Goal: Entertainment & Leisure: Browse casually

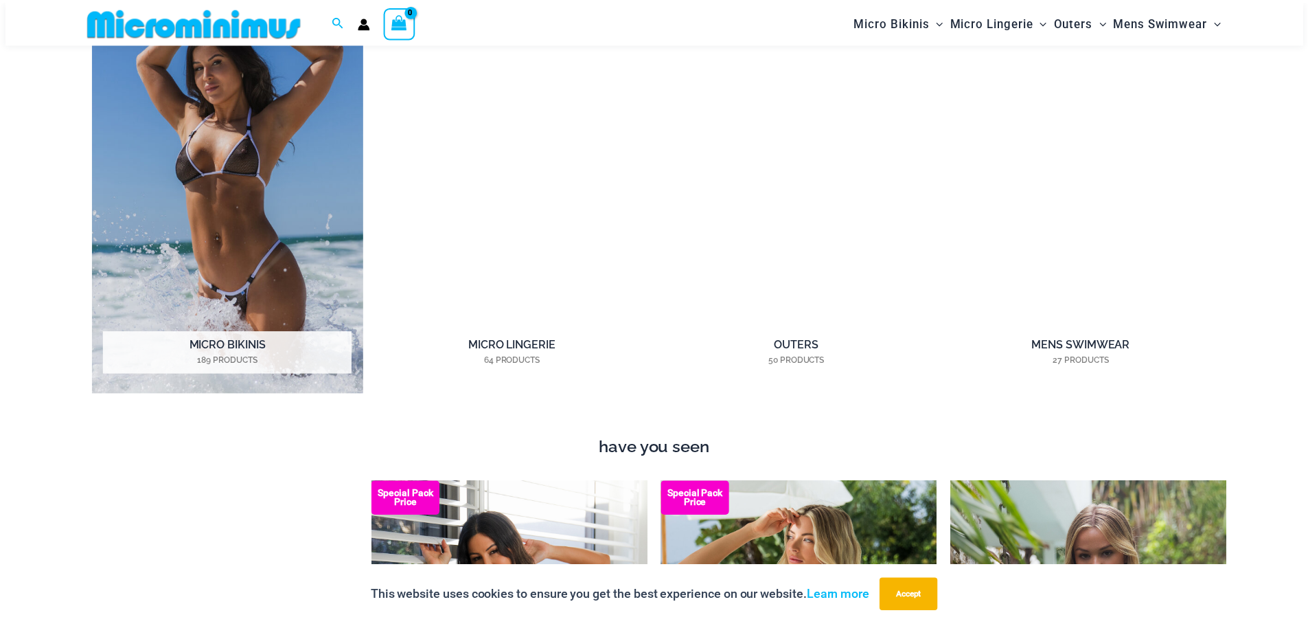
scroll to position [1363, 0]
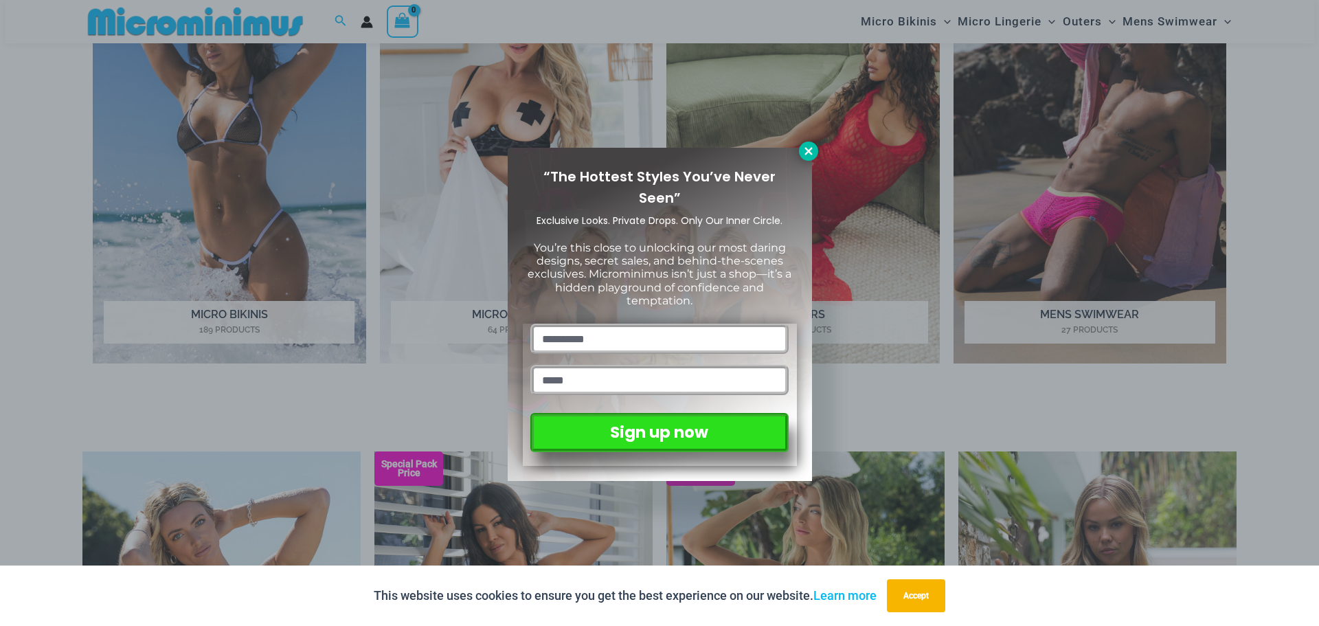
click at [811, 150] on icon at bounding box center [808, 151] width 12 height 12
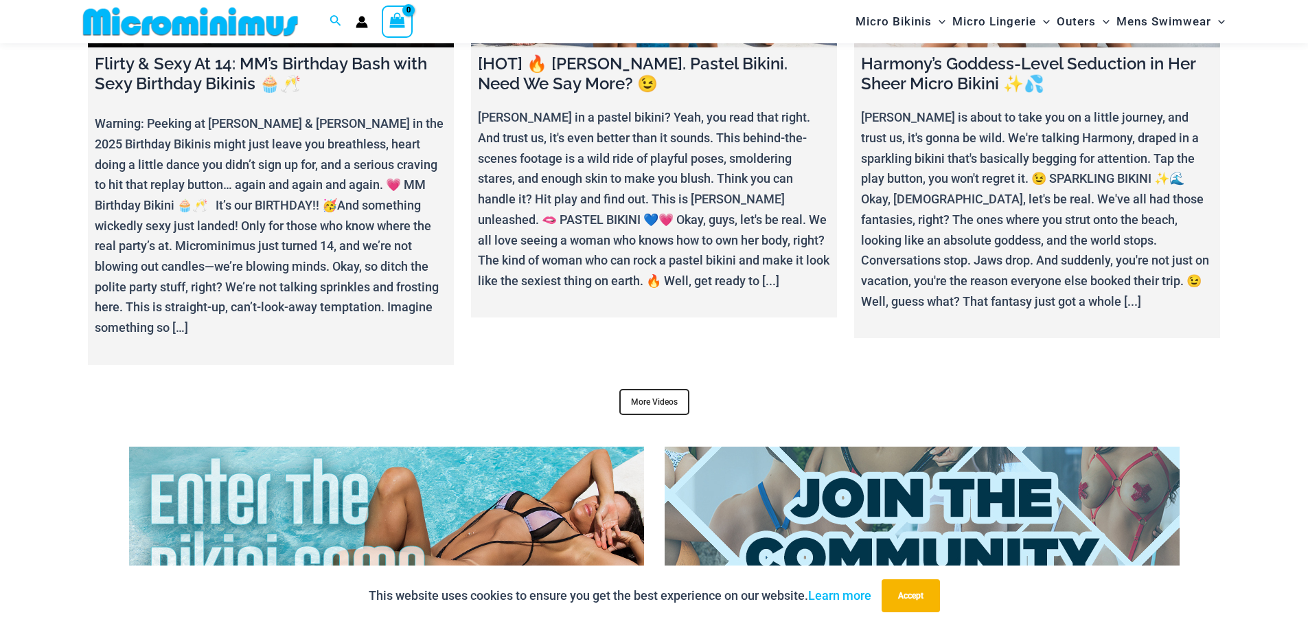
scroll to position [5415, 0]
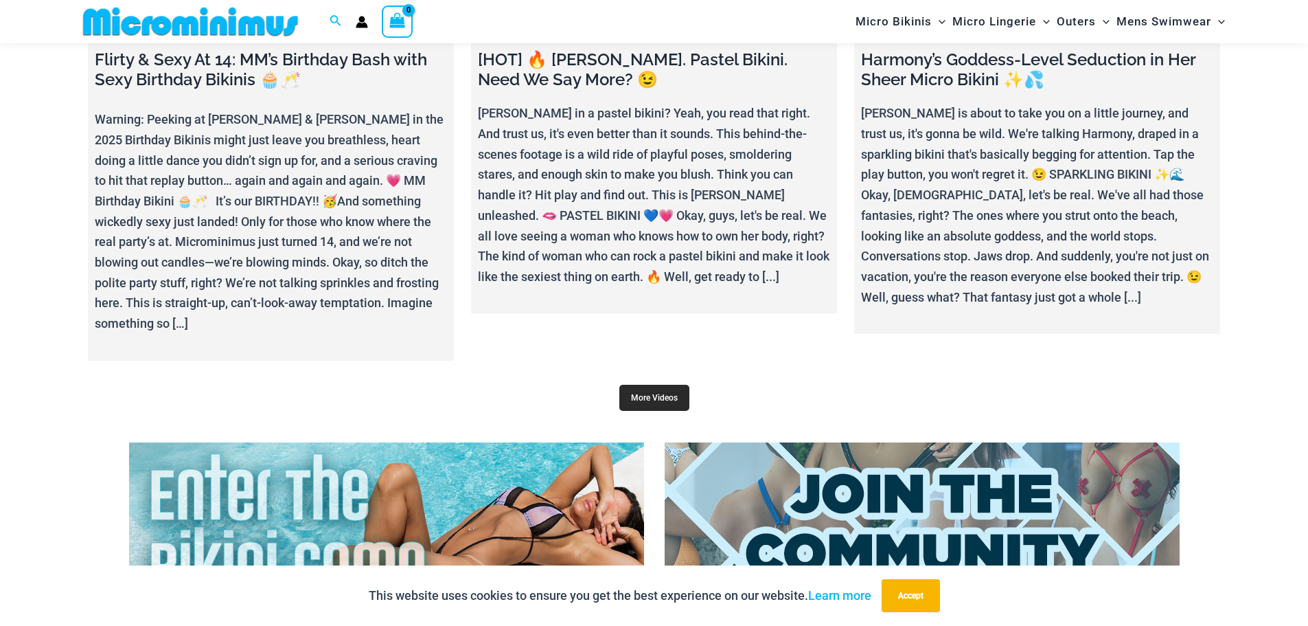
click at [654, 385] on link "More Videos" at bounding box center [654, 398] width 70 height 26
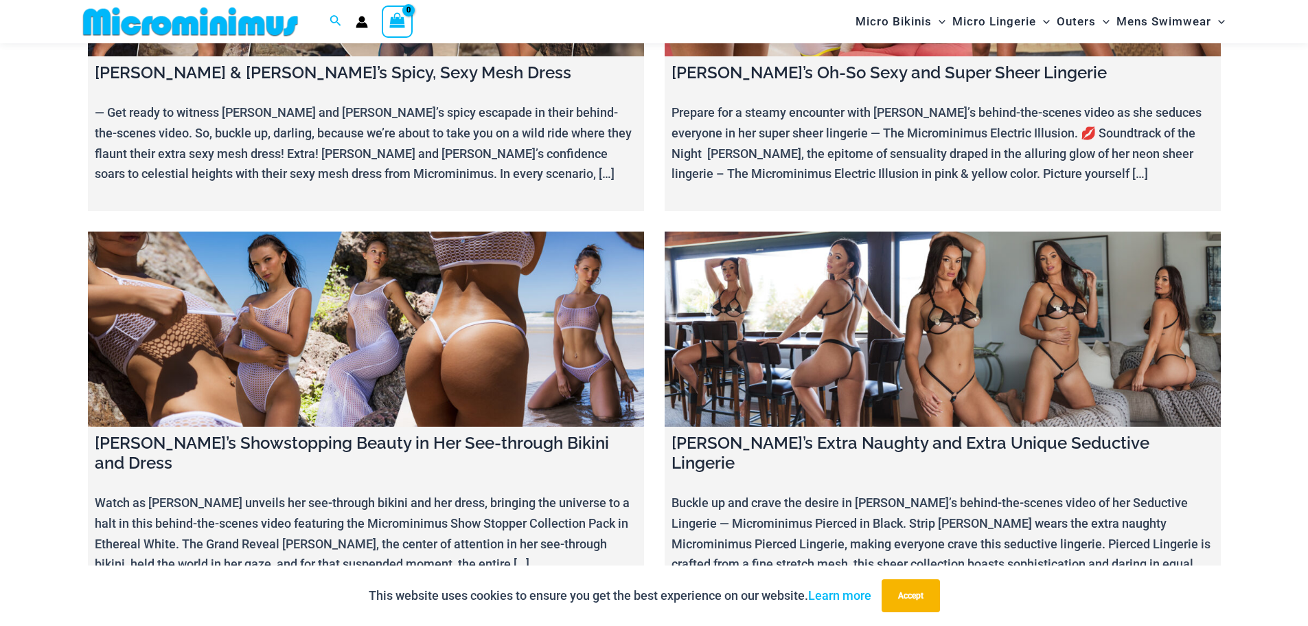
scroll to position [6375, 0]
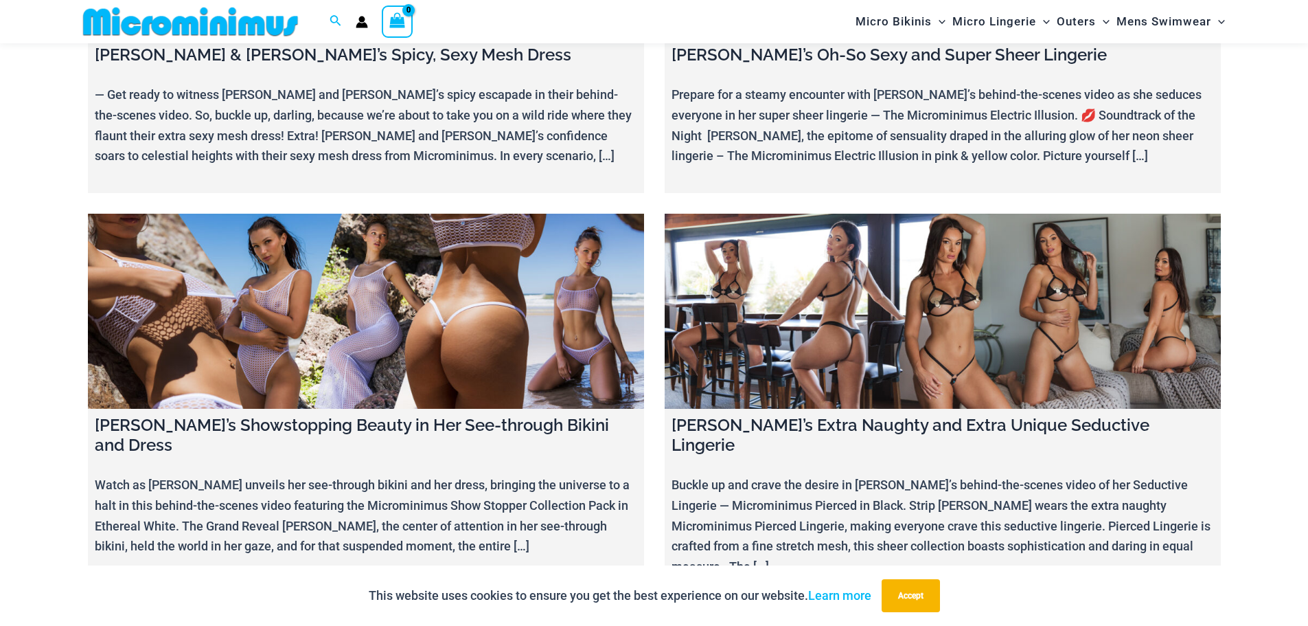
click at [361, 226] on link at bounding box center [366, 311] width 556 height 195
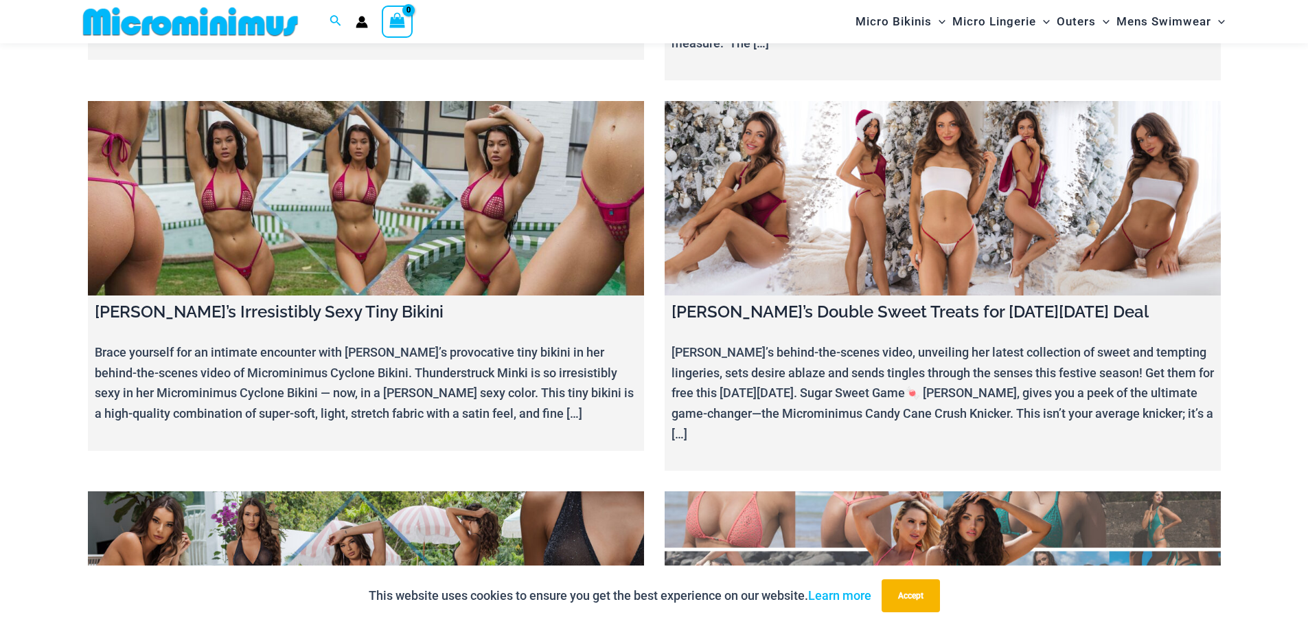
scroll to position [6922, 0]
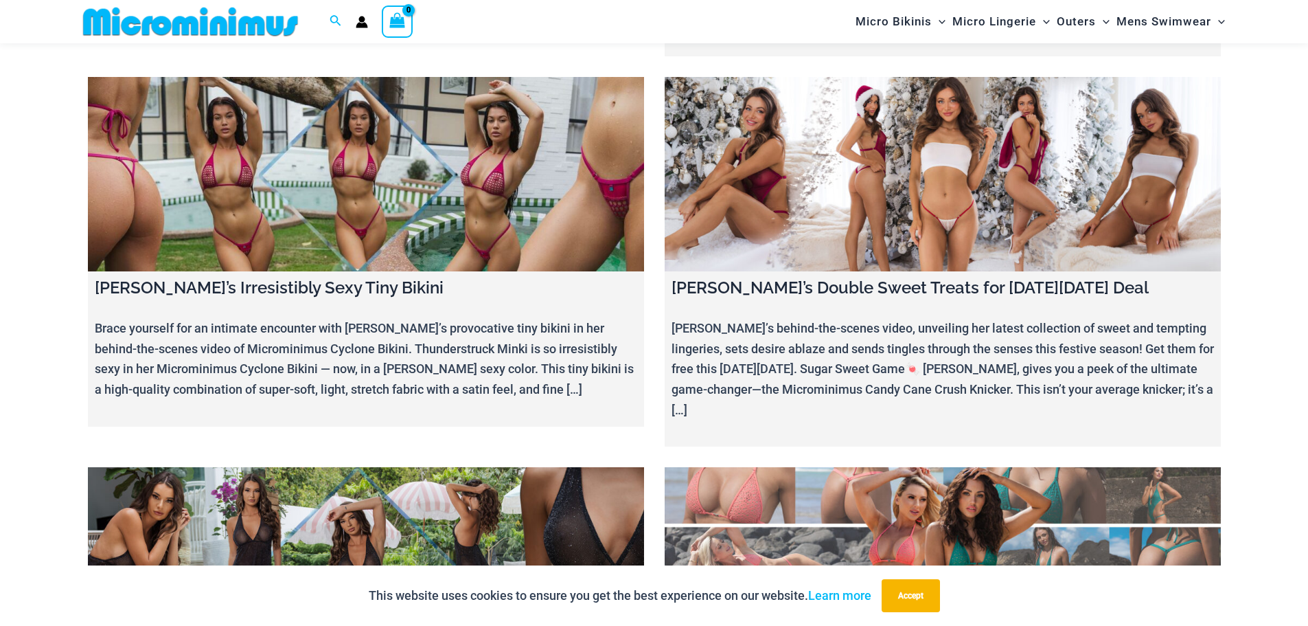
click at [368, 467] on link at bounding box center [366, 564] width 556 height 195
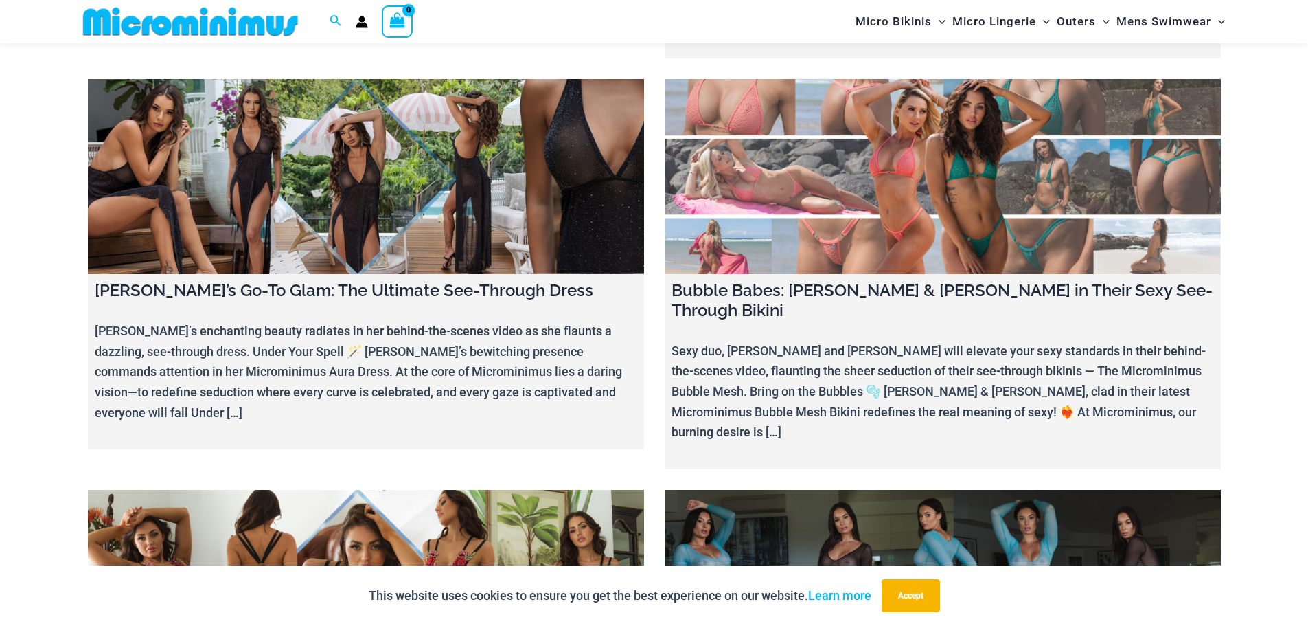
scroll to position [7334, 0]
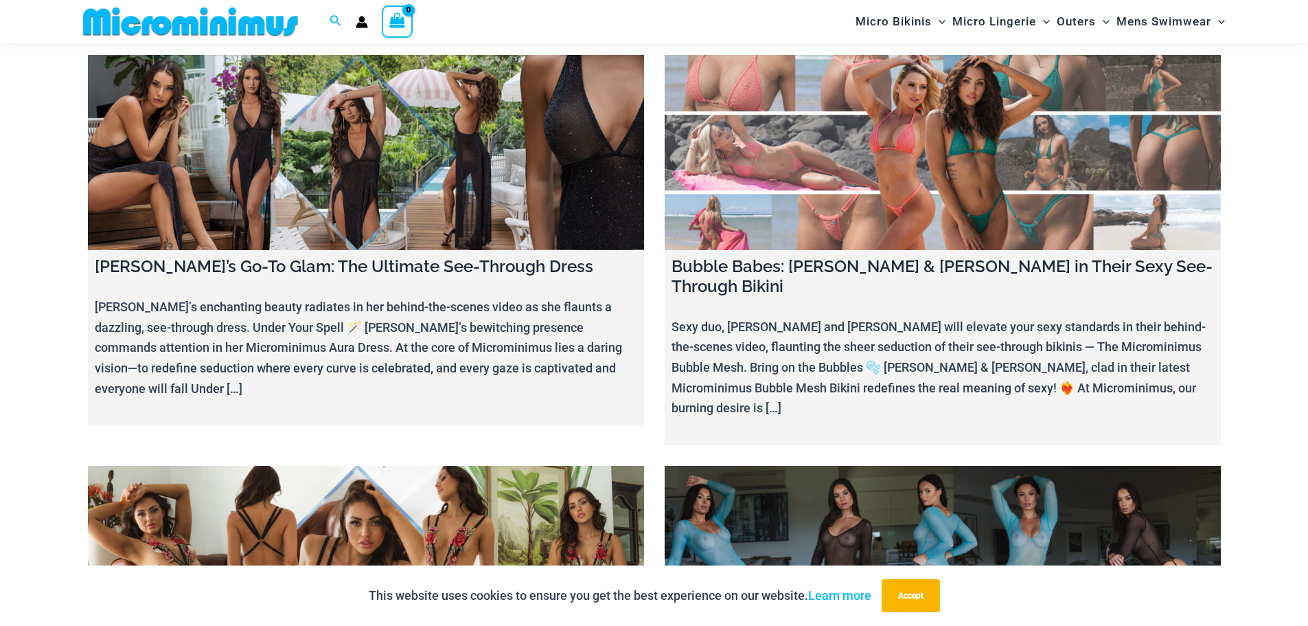
click at [907, 466] on link at bounding box center [943, 563] width 556 height 195
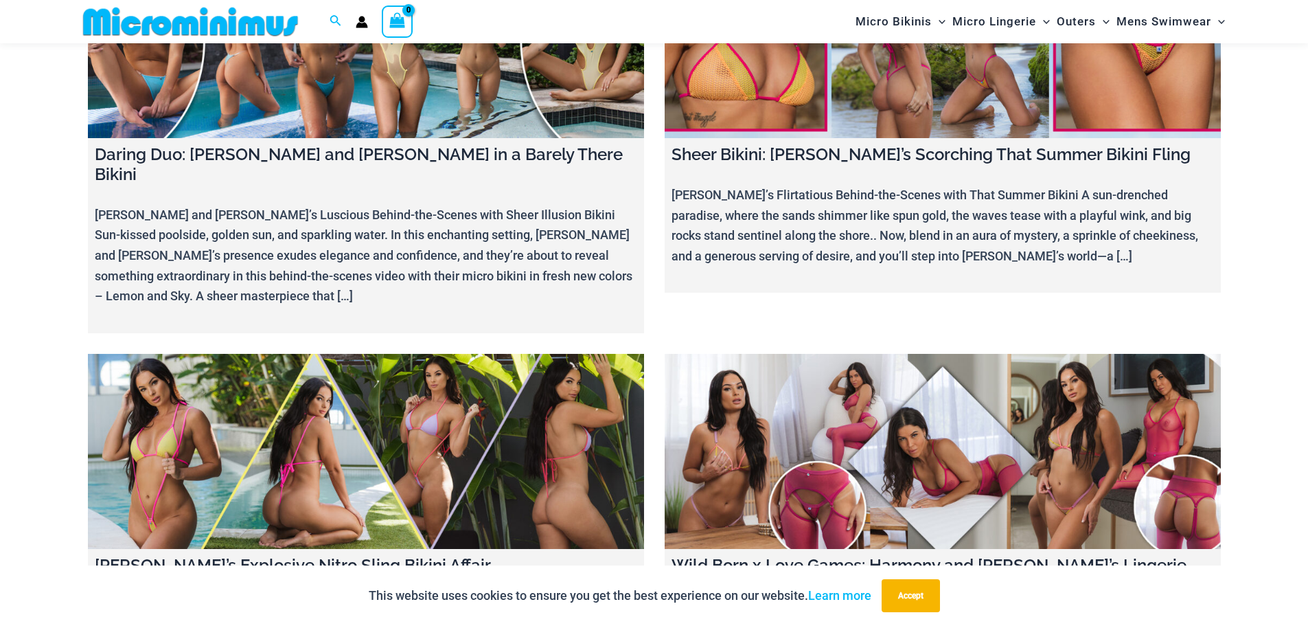
scroll to position [9944, 0]
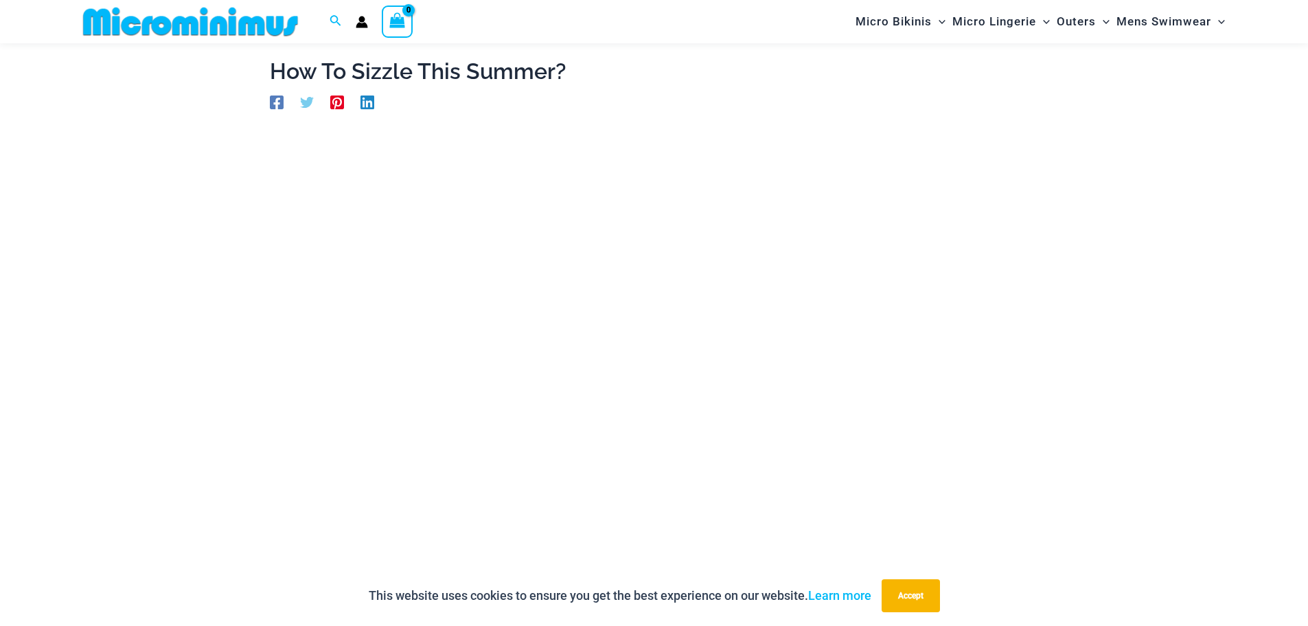
scroll to position [58, 0]
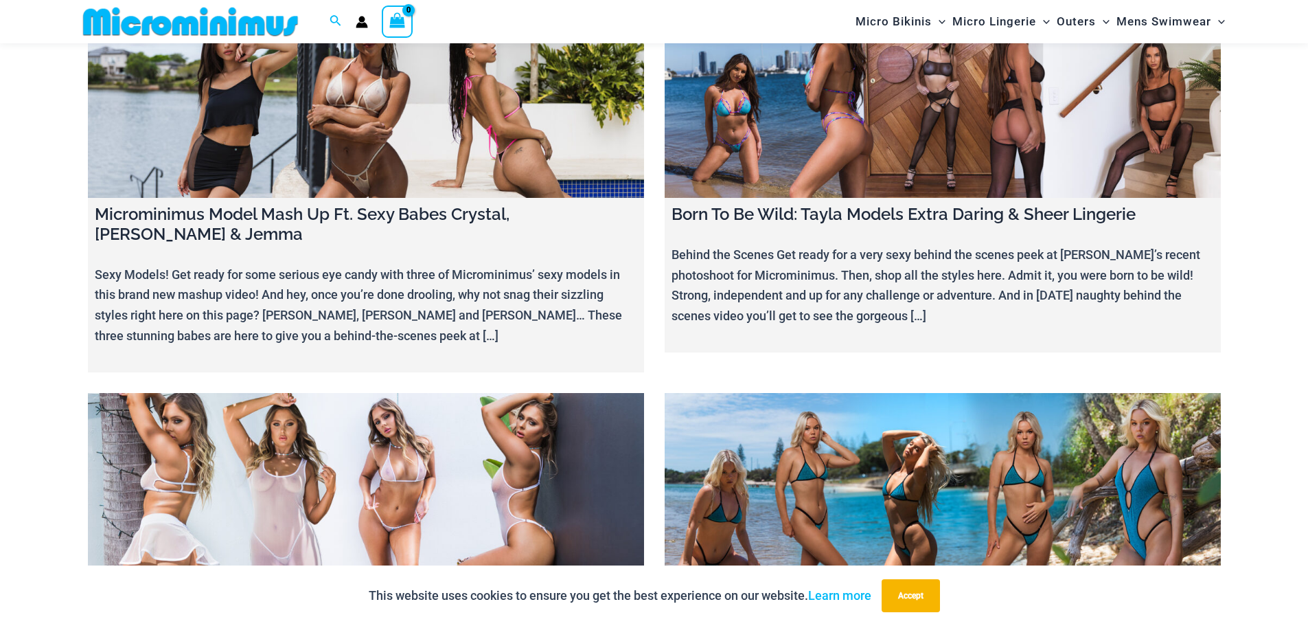
scroll to position [13378, 0]
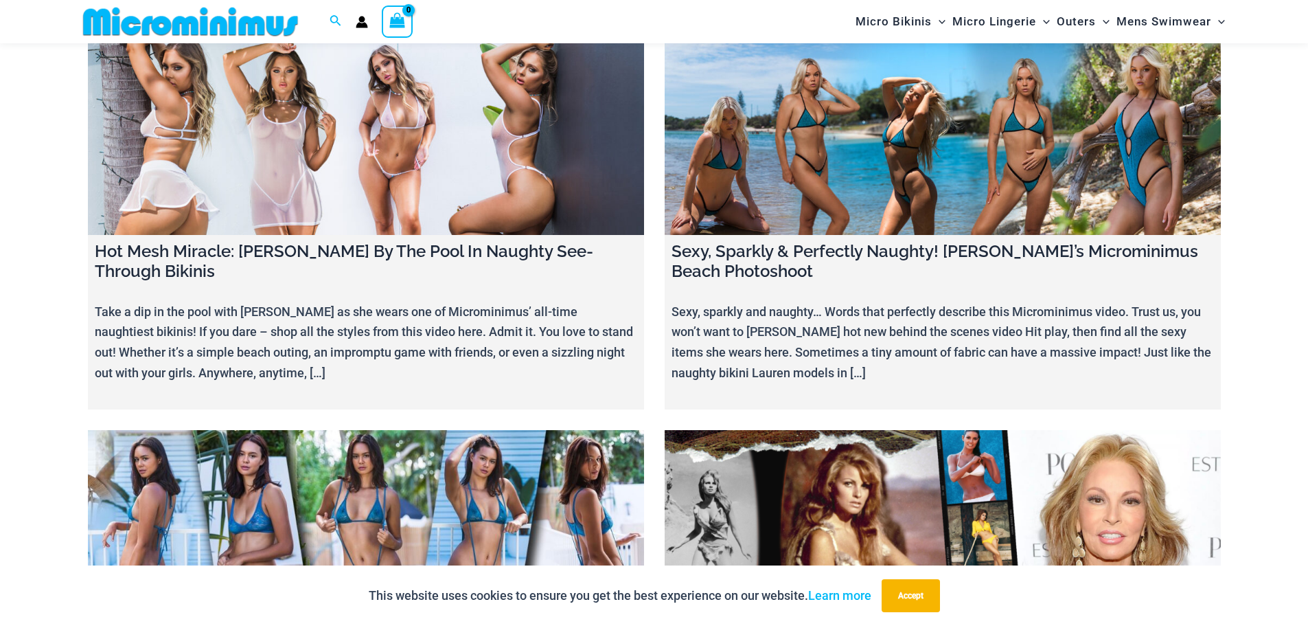
scroll to position [13653, 0]
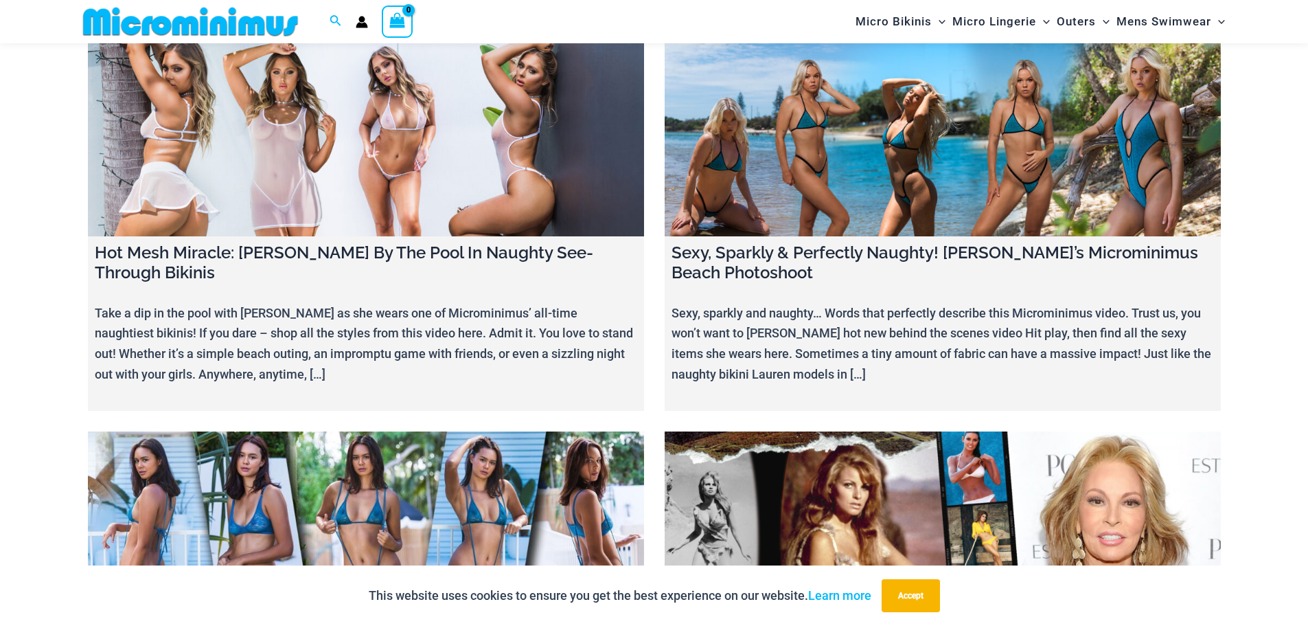
click at [853, 431] on link at bounding box center [943, 543] width 556 height 224
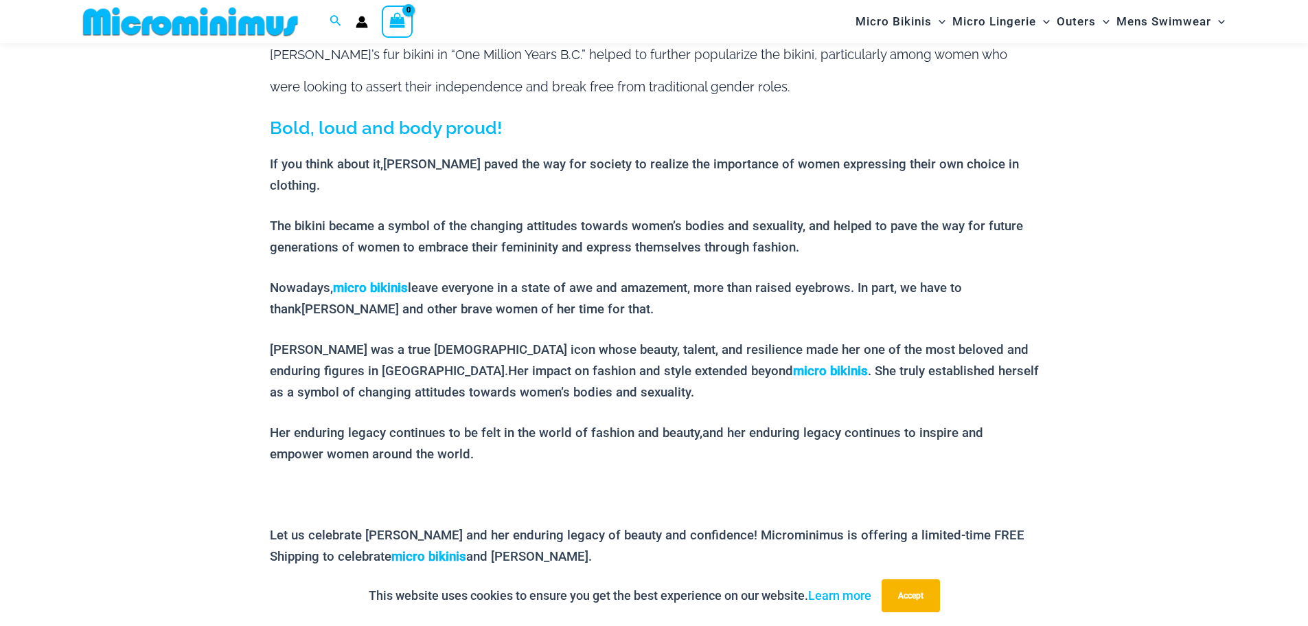
scroll to position [606, 0]
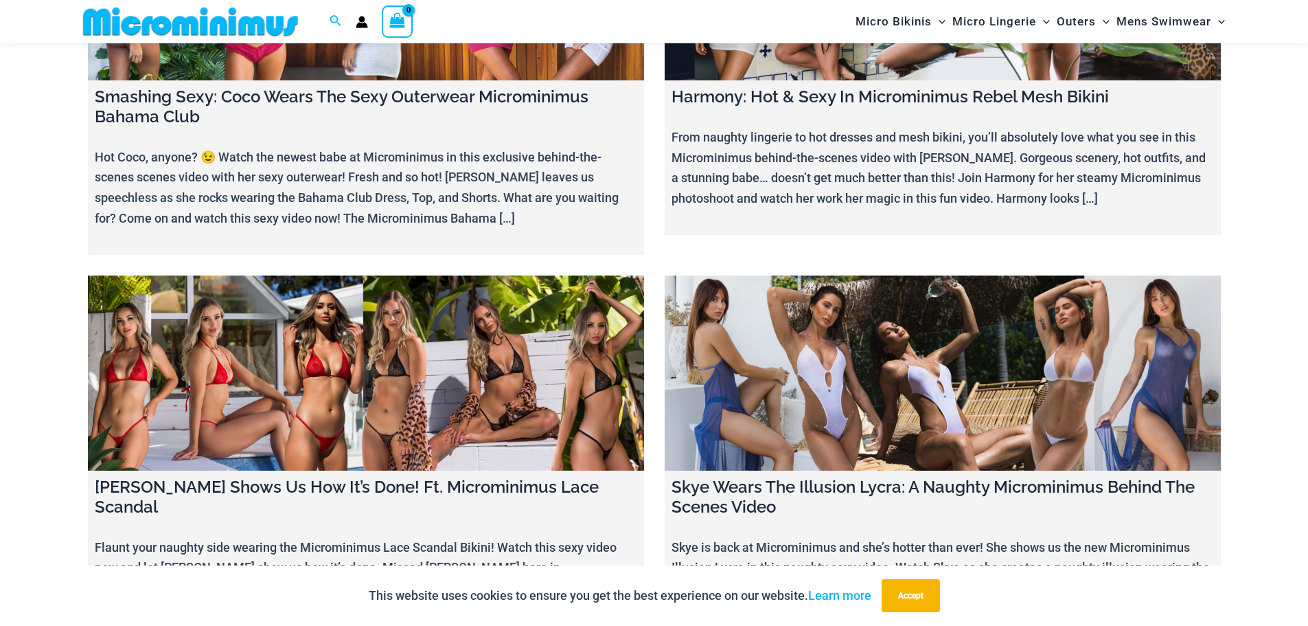
scroll to position [16469, 0]
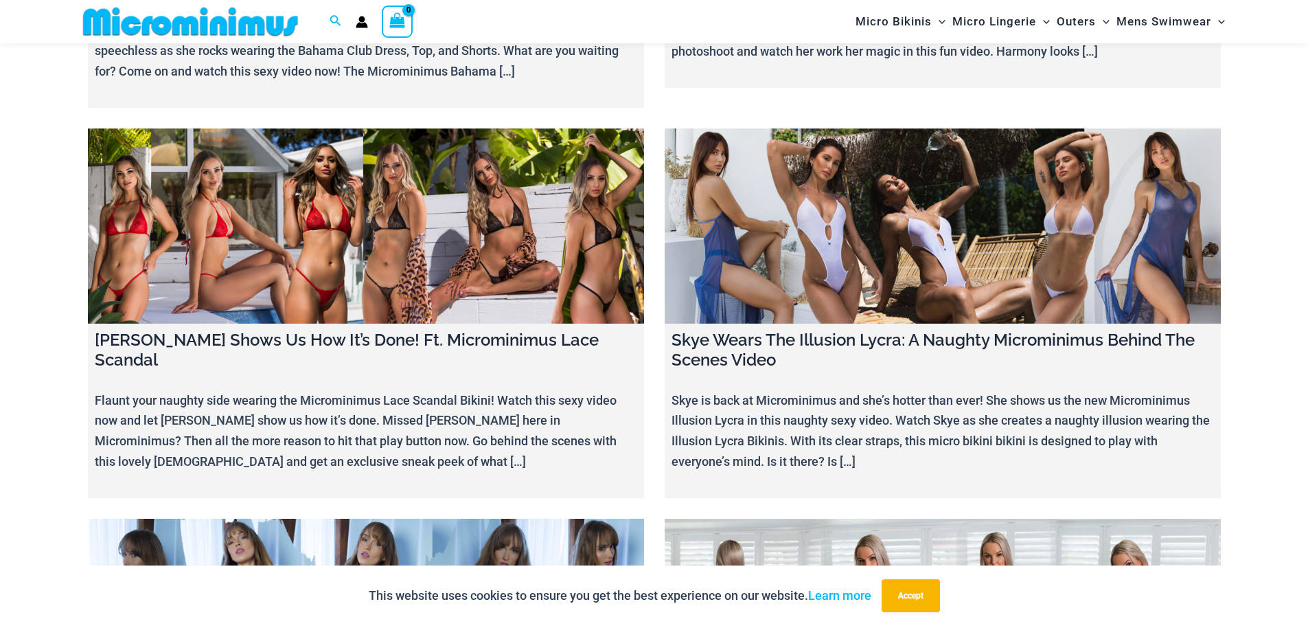
click at [874, 519] on link at bounding box center [943, 616] width 556 height 195
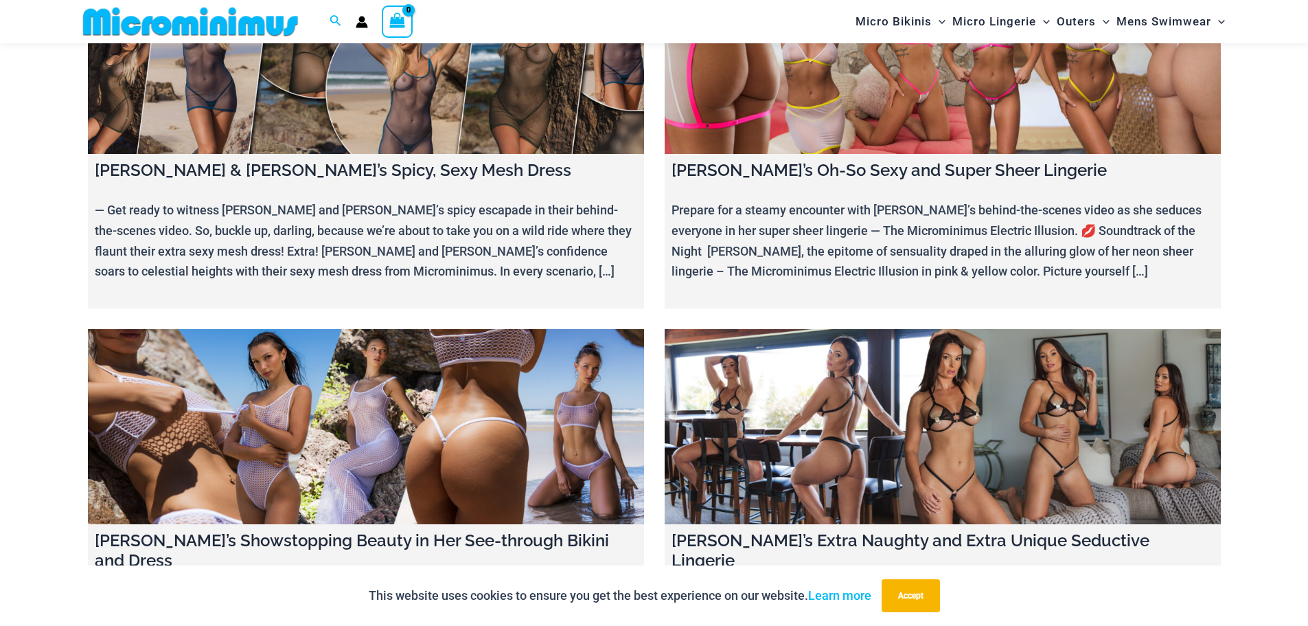
scroll to position [6233, 0]
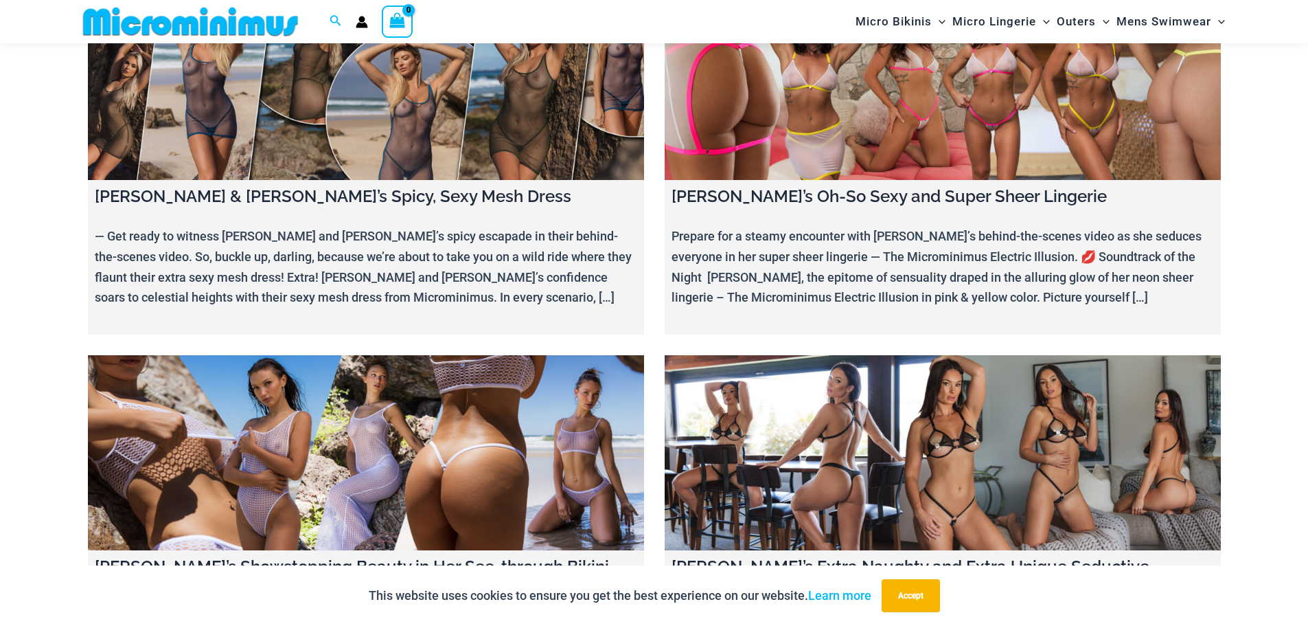
click at [374, 365] on link at bounding box center [366, 452] width 556 height 195
